Goal: Transaction & Acquisition: Obtain resource

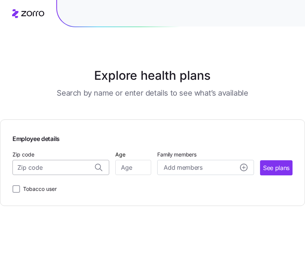
click at [53, 164] on input "Zip code" at bounding box center [60, 167] width 97 height 15
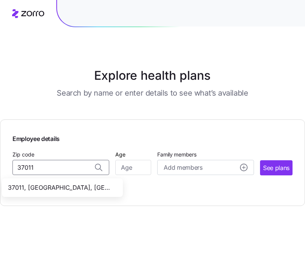
drag, startPoint x: 85, startPoint y: 188, endPoint x: 94, endPoint y: 188, distance: 8.3
click at [85, 189] on span "37011, [GEOGRAPHIC_DATA], [GEOGRAPHIC_DATA]" at bounding box center [61, 187] width 106 height 9
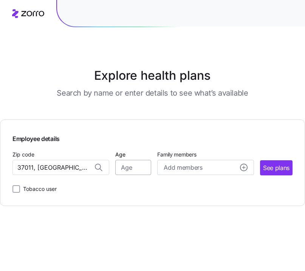
type input "37011, [GEOGRAPHIC_DATA], [GEOGRAPHIC_DATA]"
click at [137, 171] on input "Age" at bounding box center [133, 167] width 36 height 15
type input "40"
click at [282, 164] on span "See plans" at bounding box center [276, 167] width 26 height 9
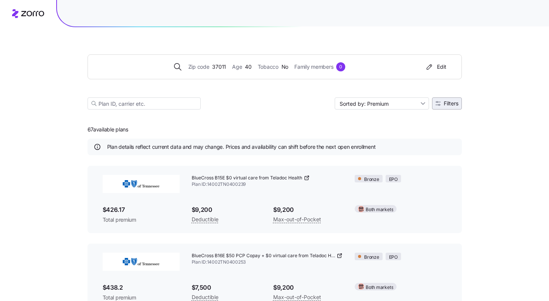
click at [304, 106] on span "Filters" at bounding box center [451, 103] width 15 height 5
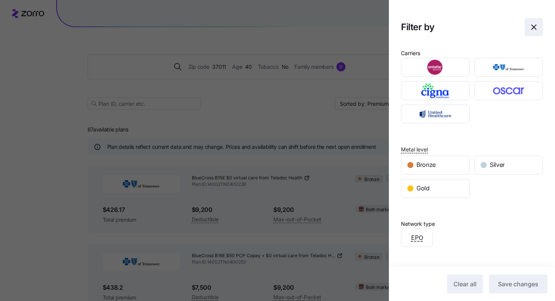
click at [304, 28] on icon "button" at bounding box center [534, 27] width 5 height 5
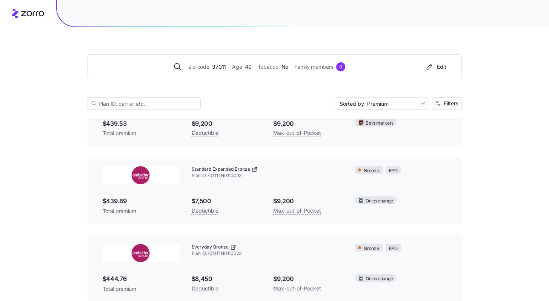
scroll to position [246, 0]
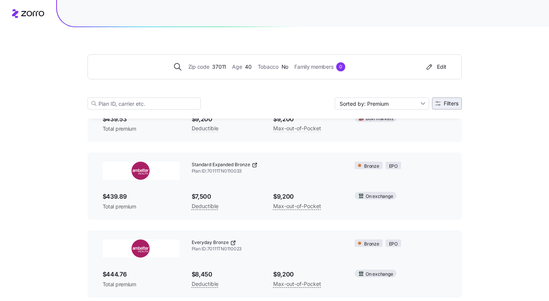
click at [304, 101] on span "Filters" at bounding box center [451, 103] width 15 height 5
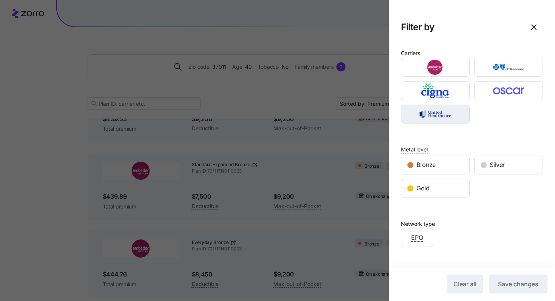
click at [304, 108] on img "button" at bounding box center [436, 114] width 56 height 15
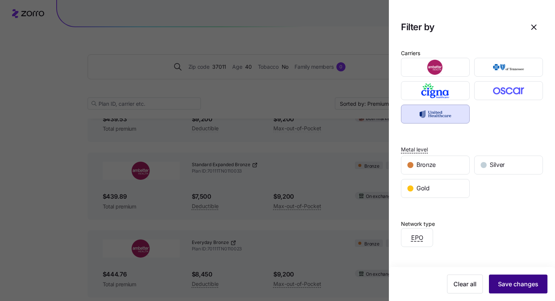
click at [304, 270] on span "Save changes" at bounding box center [518, 283] width 40 height 9
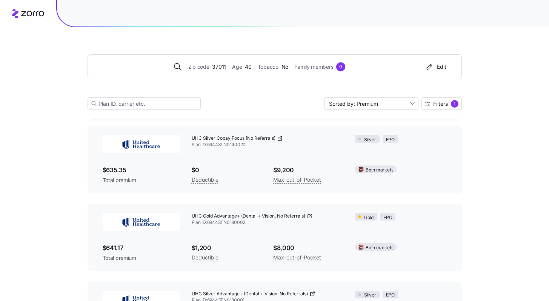
scroll to position [797, 0]
